Goal: Transaction & Acquisition: Purchase product/service

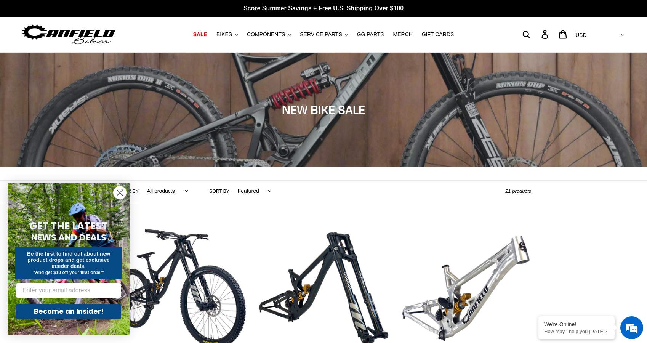
scroll to position [9, 0]
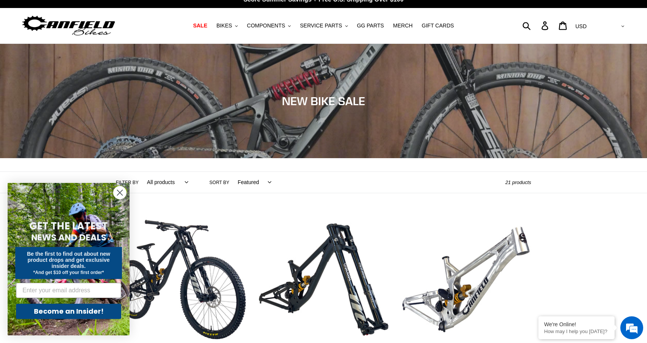
click at [118, 194] on icon "Close dialog" at bounding box center [119, 192] width 5 height 5
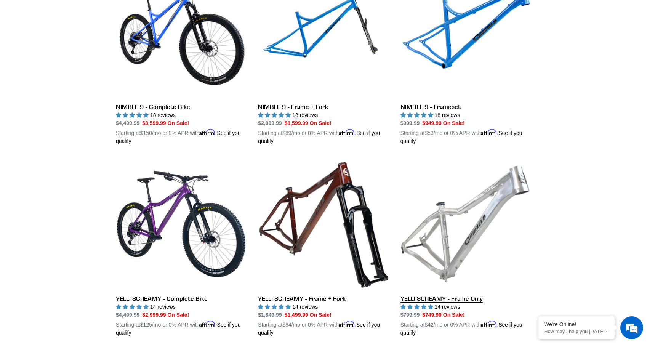
scroll to position [1148, 0]
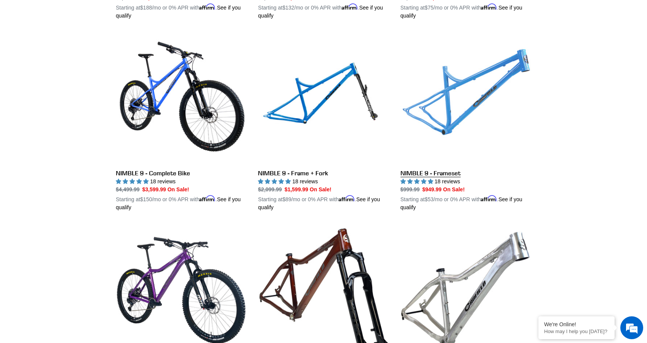
click at [437, 171] on link "NIMBLE 9 - Frameset" at bounding box center [466, 122] width 131 height 178
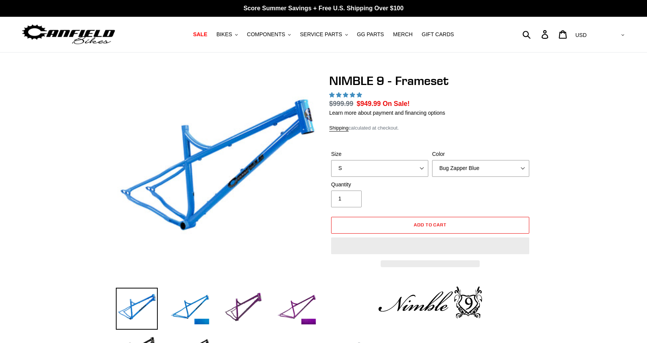
select select "highest-rating"
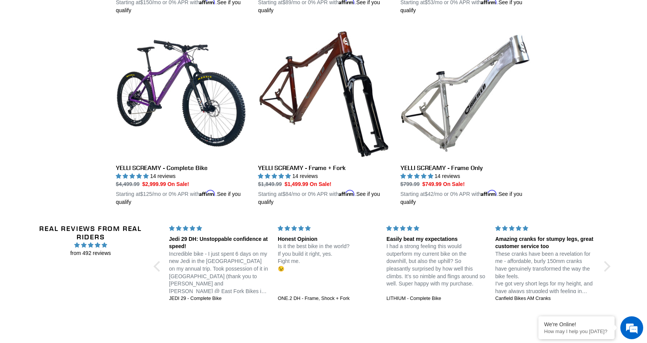
scroll to position [1344, 0]
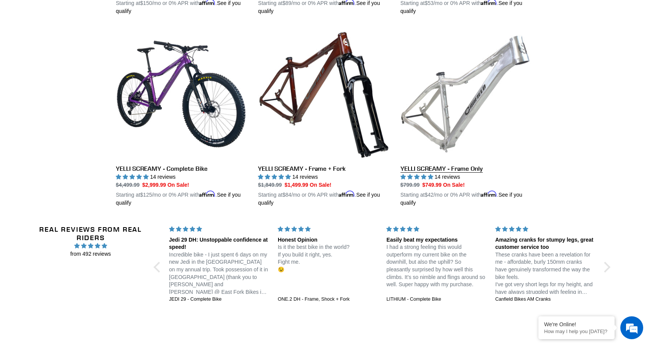
click at [450, 166] on link "YELLI SCREAMY - Frame Only" at bounding box center [466, 118] width 131 height 178
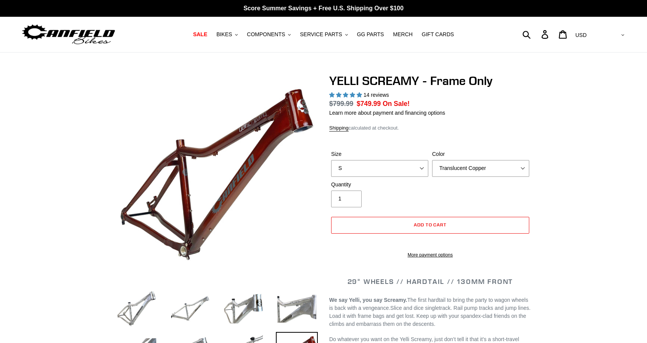
select select "highest-rating"
click at [414, 164] on select "S M L XL" at bounding box center [379, 168] width 97 height 17
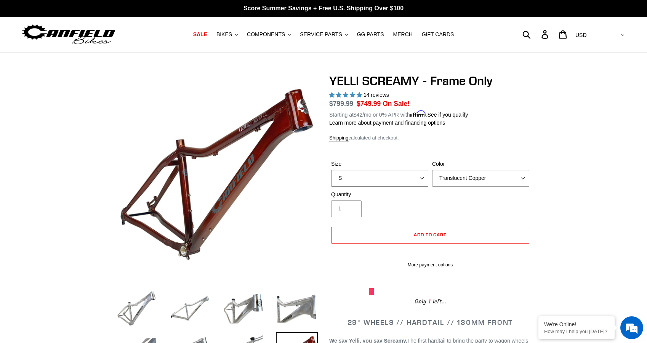
select select "L"
click at [331, 170] on select "S M L XL" at bounding box center [379, 178] width 97 height 17
click at [464, 181] on select "Translucent Copper Purple Haze Raw" at bounding box center [480, 178] width 97 height 17
select select "Raw"
click at [432, 170] on select "Translucent Copper Purple Haze Raw" at bounding box center [480, 178] width 97 height 17
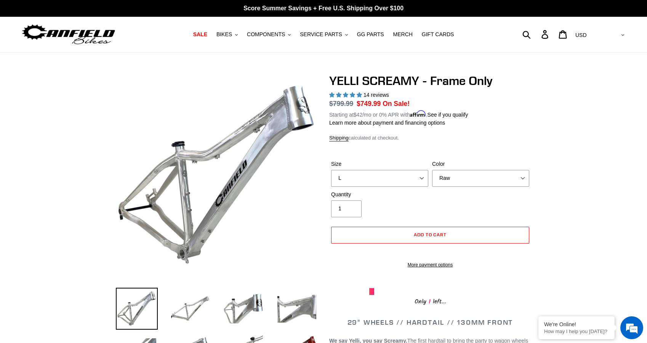
click at [472, 135] on div "Shipping calculated at checkout." at bounding box center [430, 138] width 202 height 8
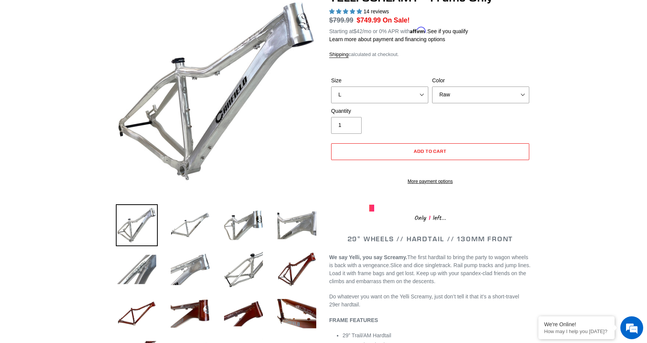
scroll to position [80, 0]
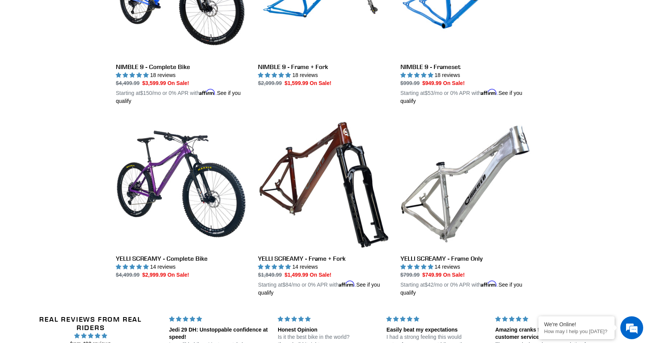
scroll to position [1102, 0]
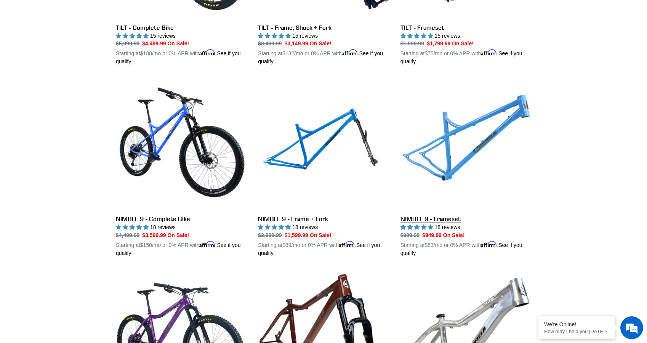
click at [411, 217] on link "NIMBLE 9 - Frameset" at bounding box center [466, 168] width 131 height 178
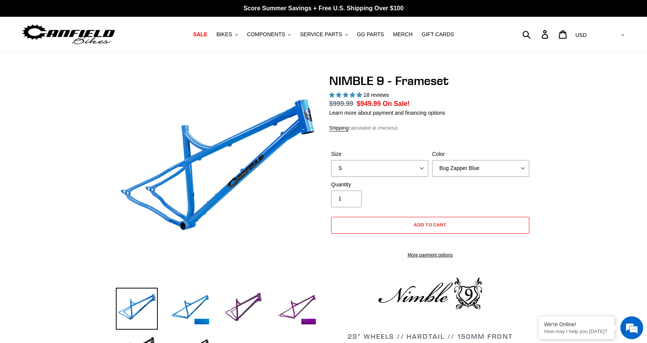
select select "highest-rating"
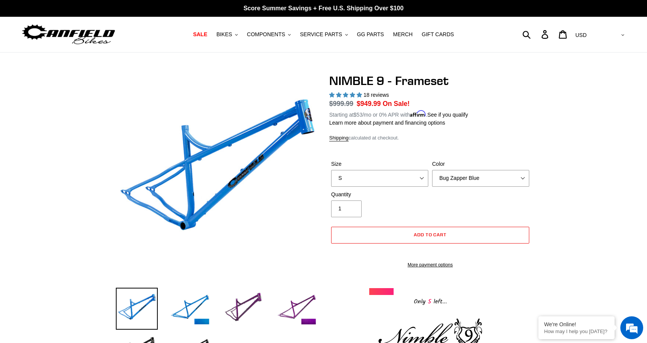
click at [391, 187] on div "Size S M L XL Color Bug Zapper Blue Purple Haze -Sold Out Galaxy Black" at bounding box center [430, 175] width 202 height 30
click at [390, 182] on select "S M L XL" at bounding box center [379, 178] width 97 height 17
select select "L"
click at [331, 170] on select "S M L XL" at bounding box center [379, 178] width 97 height 17
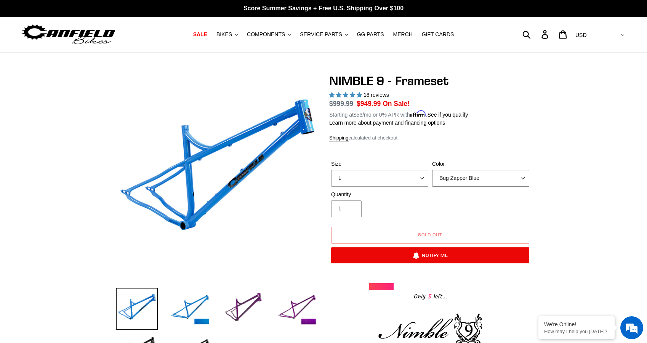
click at [448, 176] on select "Bug Zapper Blue Purple Haze -Sold Out Galaxy Black" at bounding box center [480, 178] width 97 height 17
select select "Galaxy Black"
click at [432, 170] on select "Bug Zapper Blue Purple Haze -Sold Out Galaxy Black" at bounding box center [480, 178] width 97 height 17
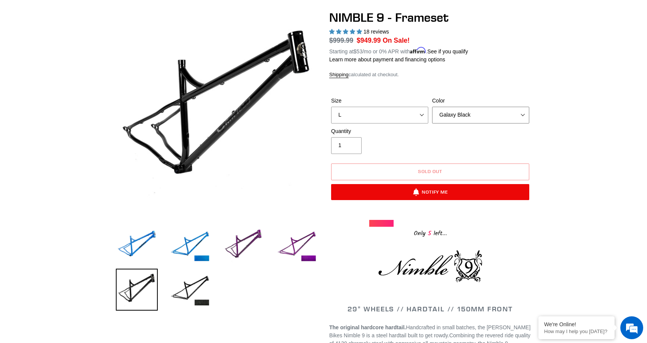
scroll to position [62, 0]
